Goal: Transaction & Acquisition: Purchase product/service

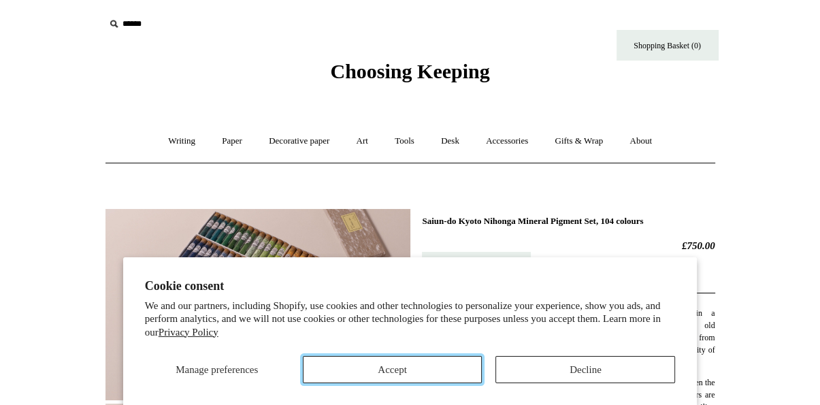
click at [429, 369] on button "Accept" at bounding box center [393, 369] width 180 height 27
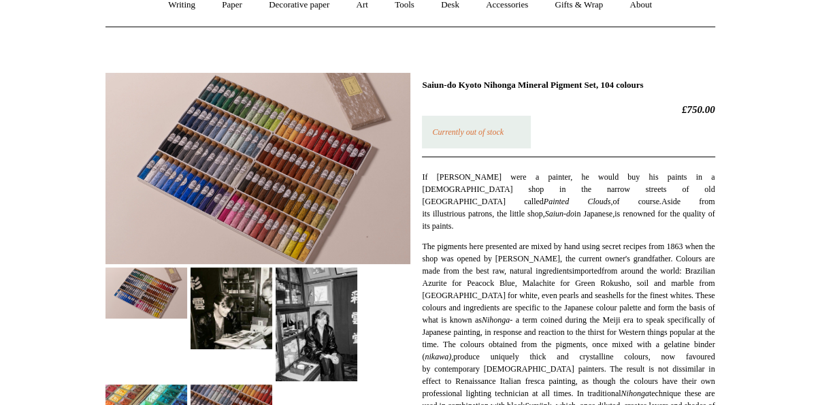
scroll to position [272, 0]
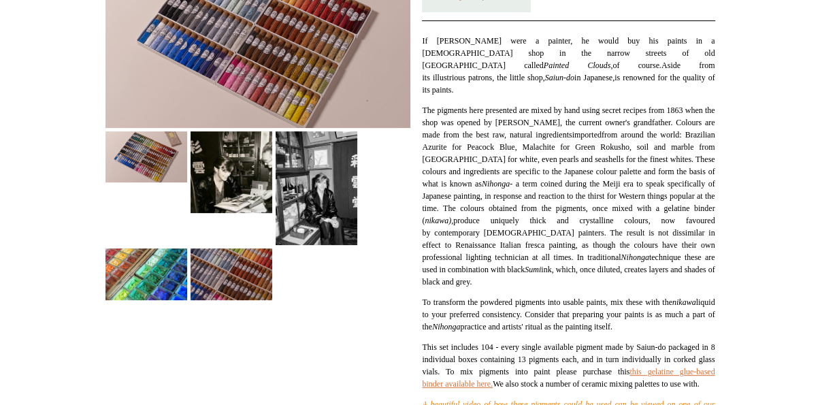
click at [231, 185] on img at bounding box center [231, 172] width 82 height 82
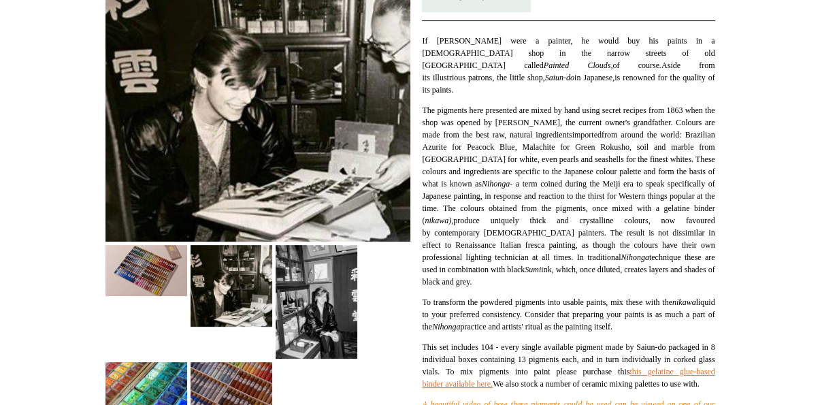
click at [313, 290] on img at bounding box center [317, 302] width 82 height 114
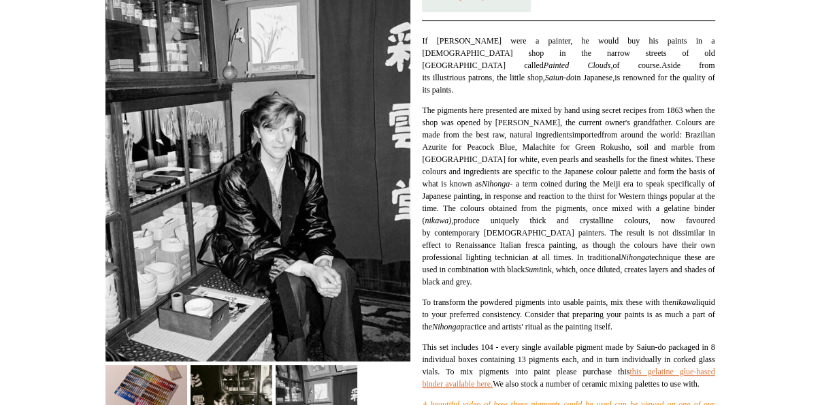
click at [508, 266] on span "reen Rokusho, soil and marble from China for white, even pearls and seashells f…" at bounding box center [568, 214] width 293 height 144
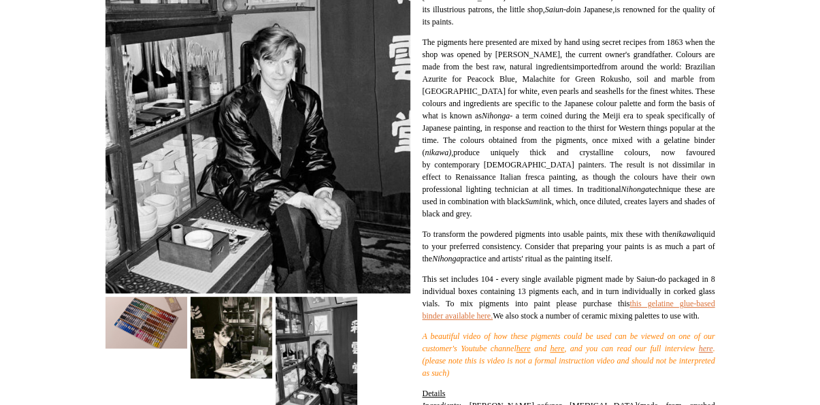
click at [146, 329] on img at bounding box center [146, 322] width 82 height 51
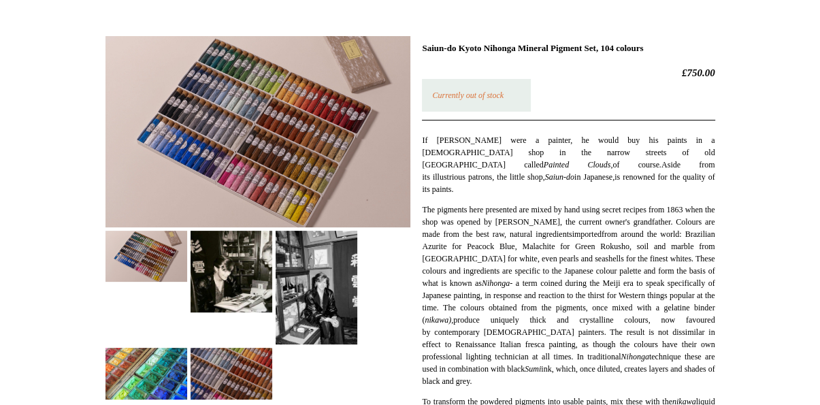
scroll to position [0, 0]
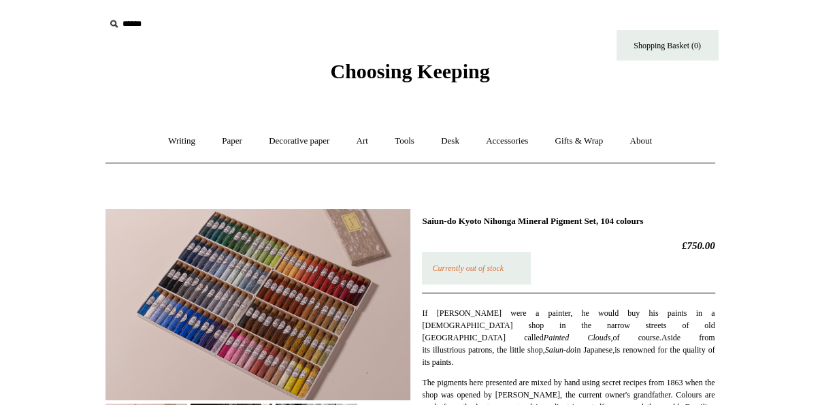
drag, startPoint x: 534, startPoint y: 288, endPoint x: 461, endPoint y: 70, distance: 229.7
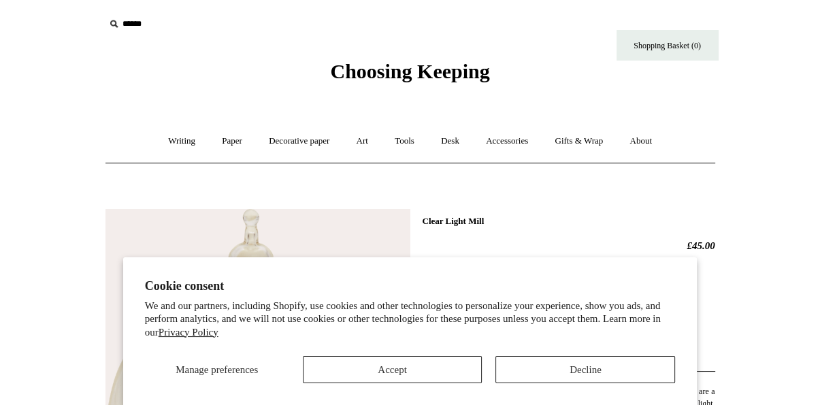
scroll to position [204, 0]
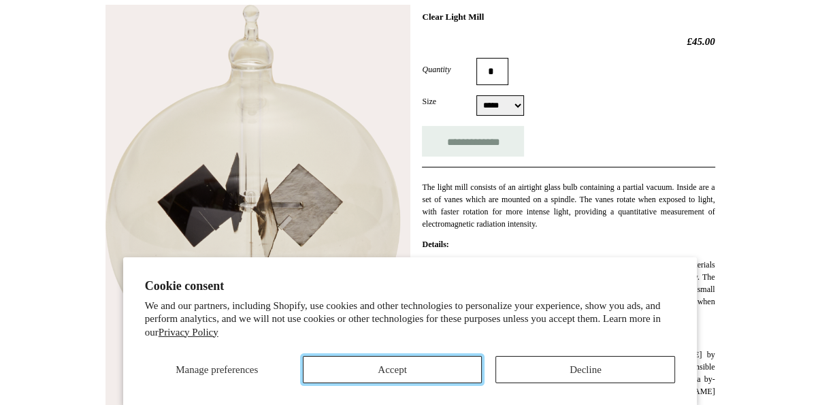
click at [420, 371] on button "Accept" at bounding box center [393, 369] width 180 height 27
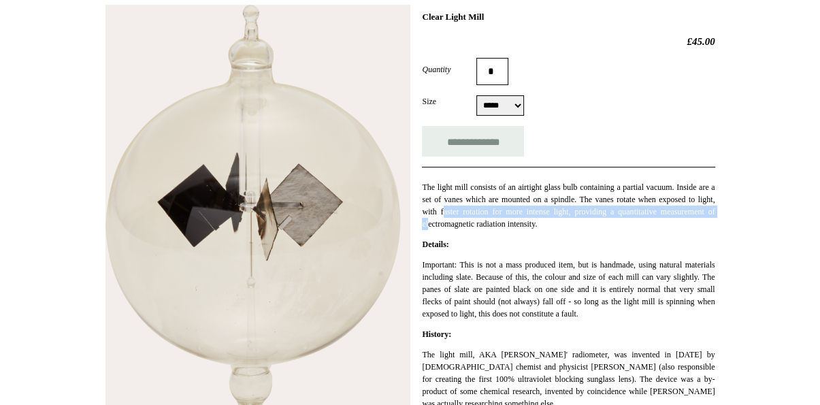
drag, startPoint x: 516, startPoint y: 211, endPoint x: 536, endPoint y: 228, distance: 26.0
click at [536, 228] on p "The light mill consists of an airtight glass bulb containing a partial vacuum. …" at bounding box center [568, 205] width 293 height 49
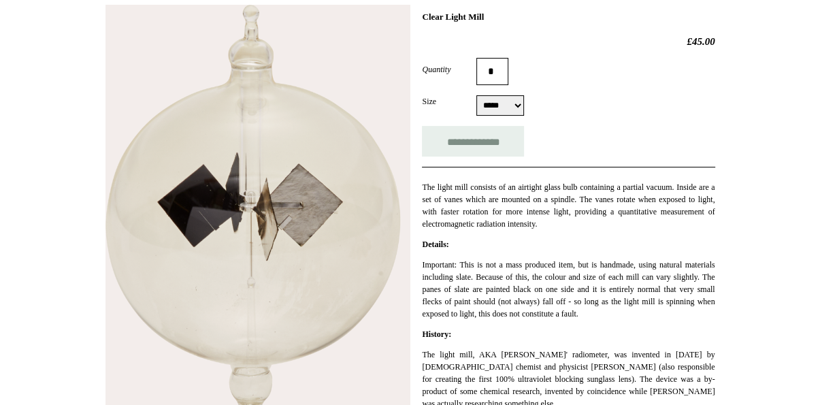
drag, startPoint x: 536, startPoint y: 228, endPoint x: 528, endPoint y: 236, distance: 11.5
click at [510, 241] on p "Details:" at bounding box center [568, 244] width 293 height 12
